Goal: Task Accomplishment & Management: Use online tool/utility

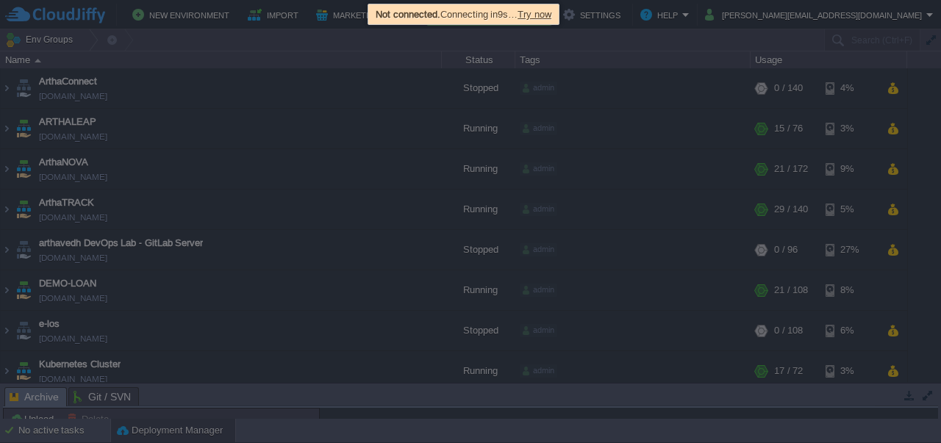
scroll to position [29, 0]
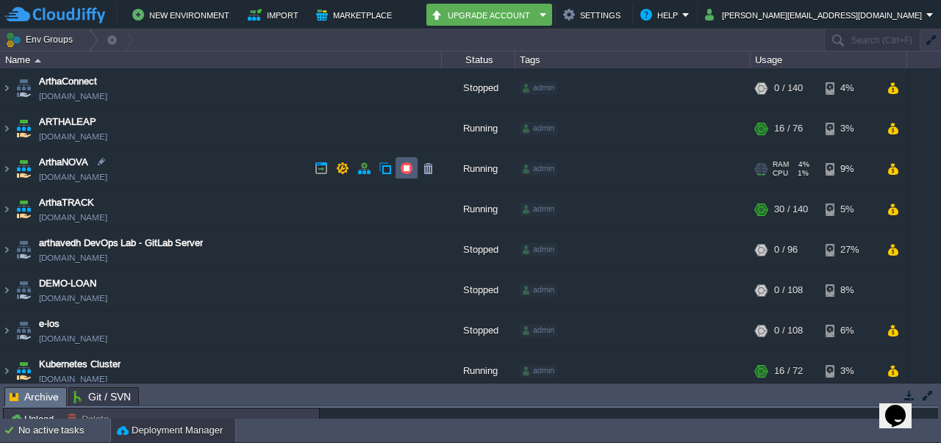
click at [412, 176] on td at bounding box center [406, 168] width 22 height 22
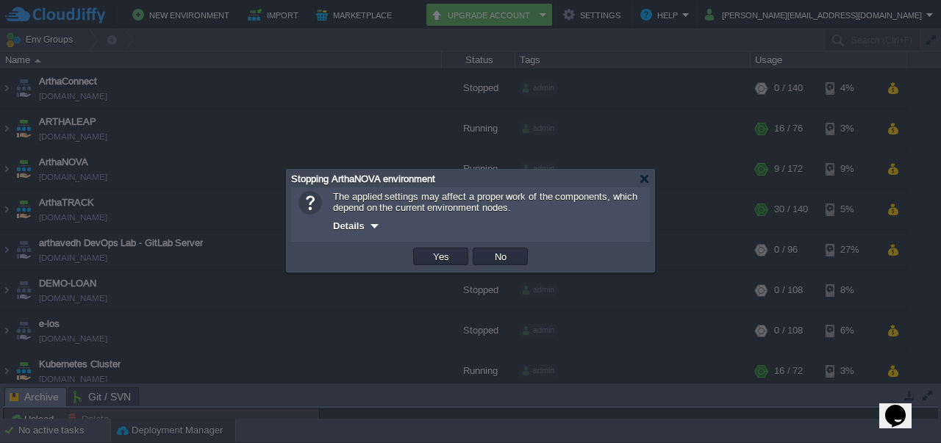
click at [408, 315] on div at bounding box center [470, 221] width 941 height 443
click at [642, 182] on div at bounding box center [644, 178] width 11 height 11
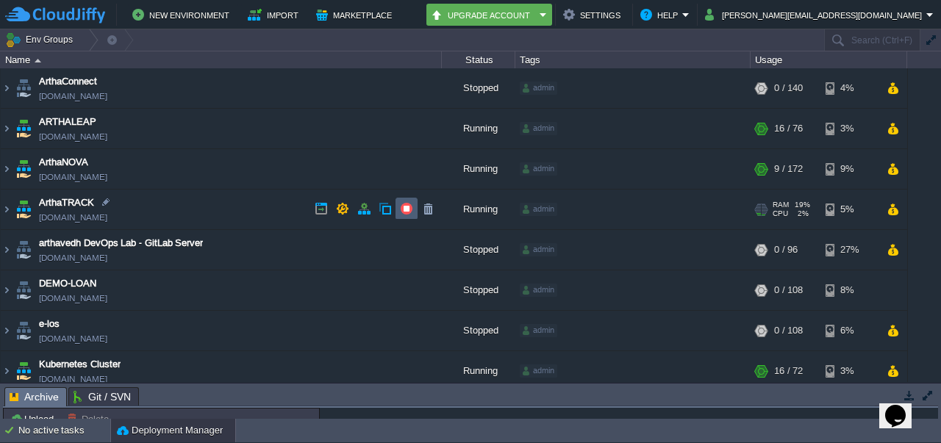
click at [409, 208] on button "button" at bounding box center [406, 208] width 13 height 13
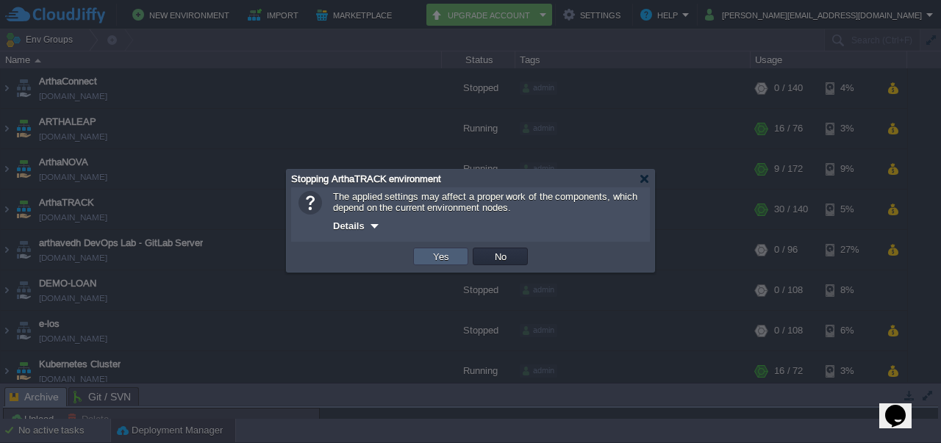
click at [424, 259] on td "Yes" at bounding box center [440, 257] width 55 height 18
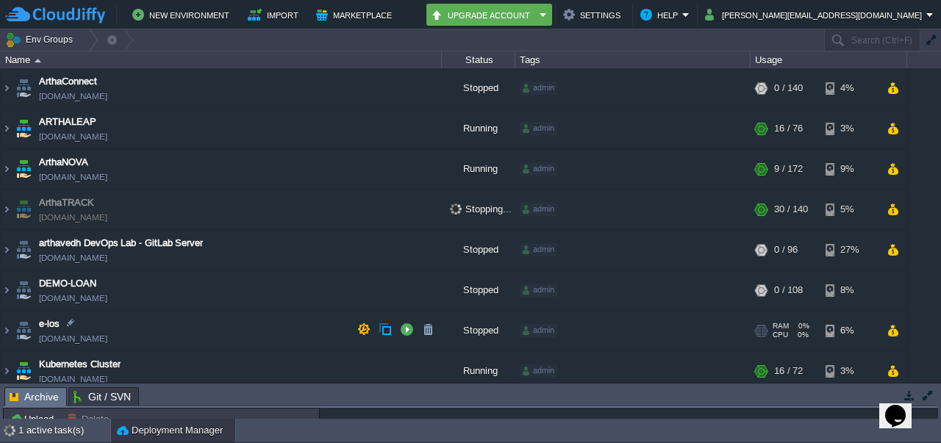
scroll to position [45, 0]
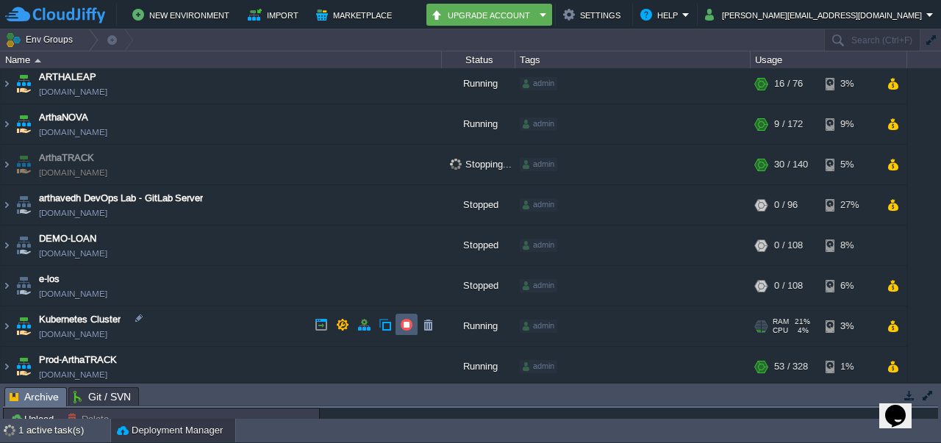
click at [401, 326] on button "button" at bounding box center [406, 324] width 13 height 13
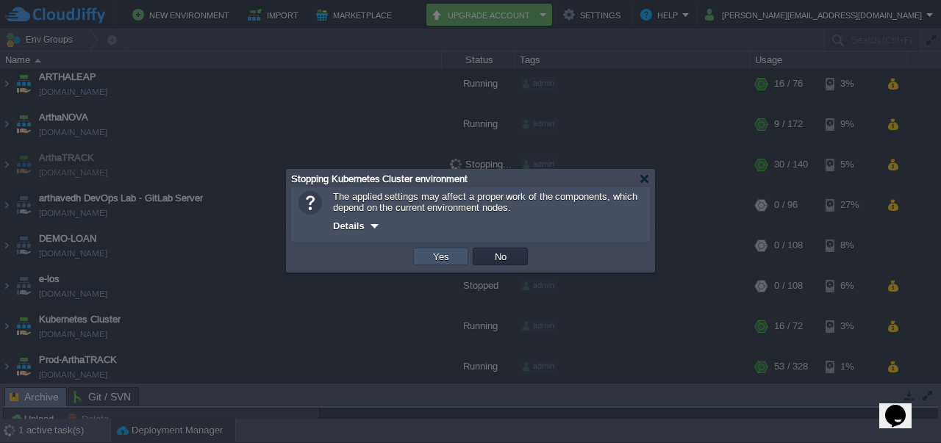
click at [442, 257] on button "Yes" at bounding box center [440, 256] width 25 height 13
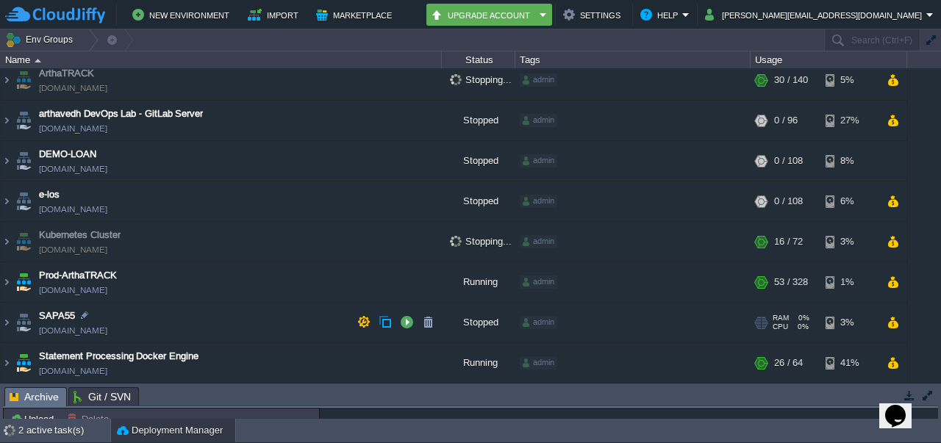
scroll to position [0, 0]
